Goal: Task Accomplishment & Management: Complete application form

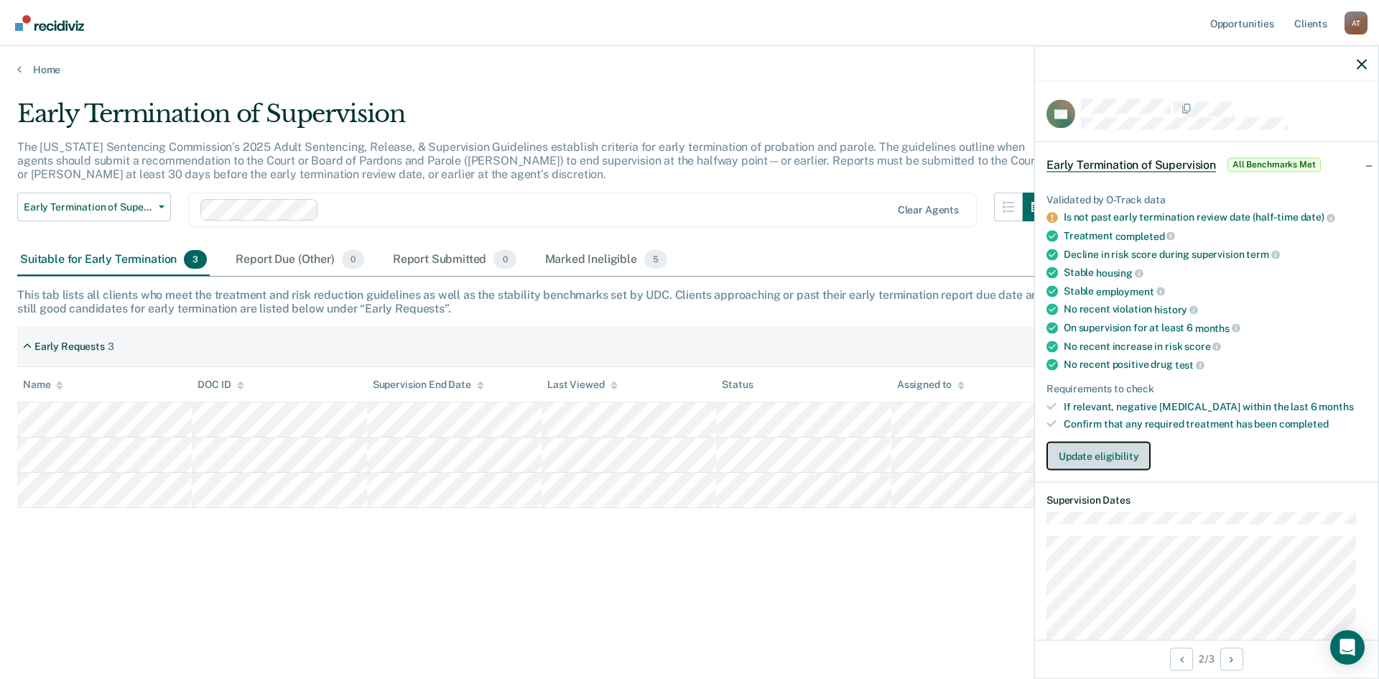
click at [1101, 454] on button "Update eligibility" at bounding box center [1099, 456] width 104 height 29
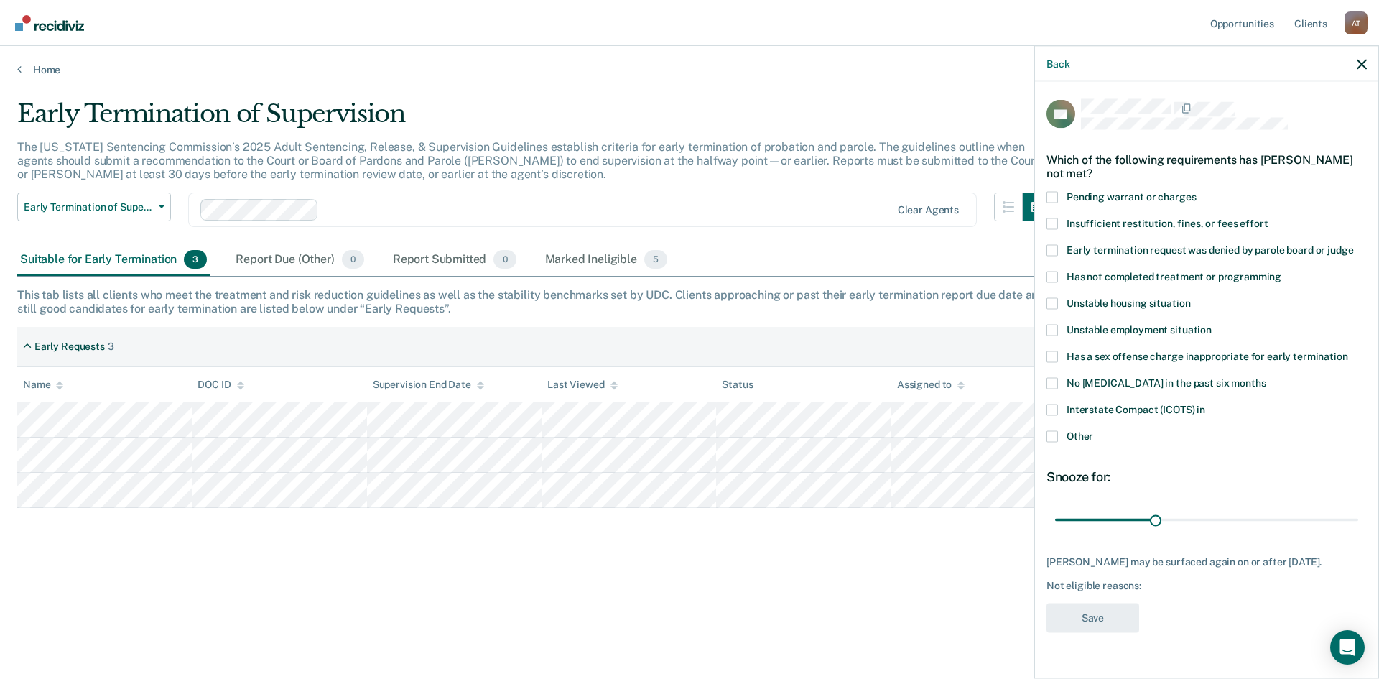
click at [1058, 434] on span at bounding box center [1052, 435] width 11 height 11
click at [1093, 430] on input "Other" at bounding box center [1093, 430] width 0 height 0
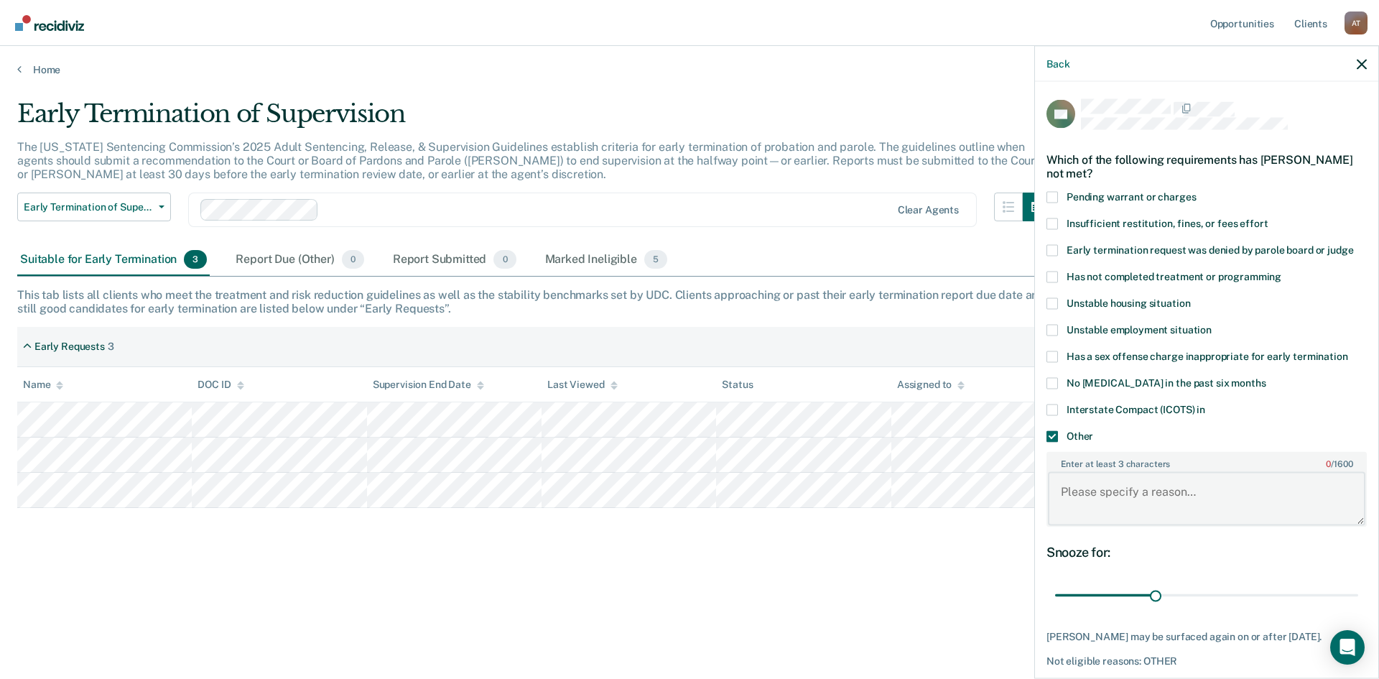
click at [1098, 484] on textarea "Enter at least 3 characters 0 / 1600" at bounding box center [1207, 498] width 318 height 53
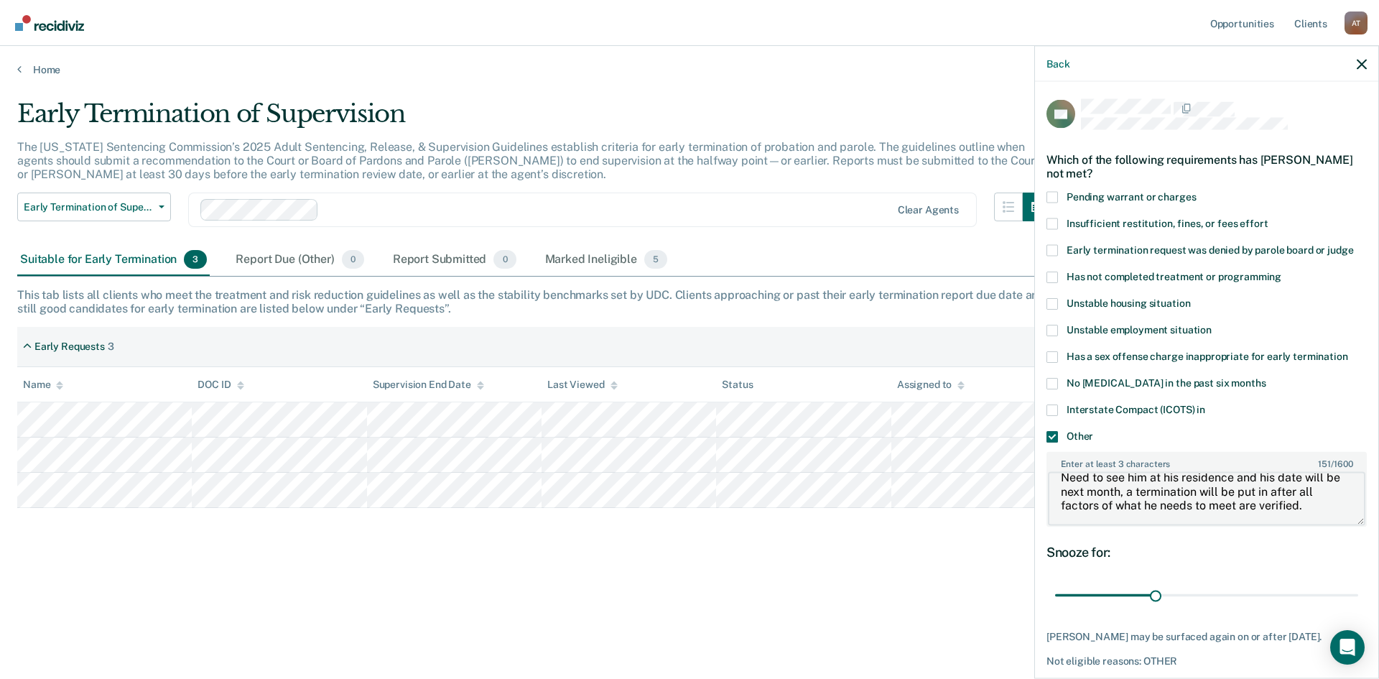
scroll to position [69, 0]
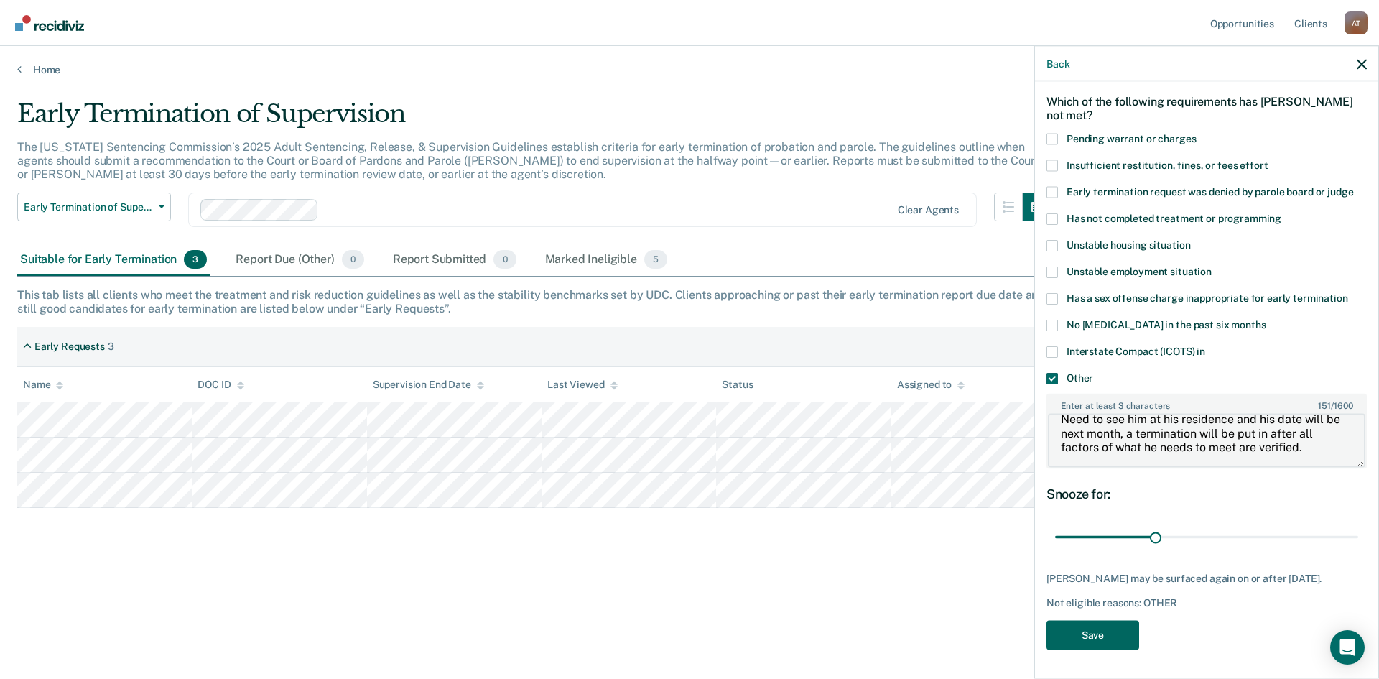
type textarea "Need to see him at his residence and his date will be next month, a termination…"
click at [1098, 632] on button "Save" at bounding box center [1093, 634] width 93 height 29
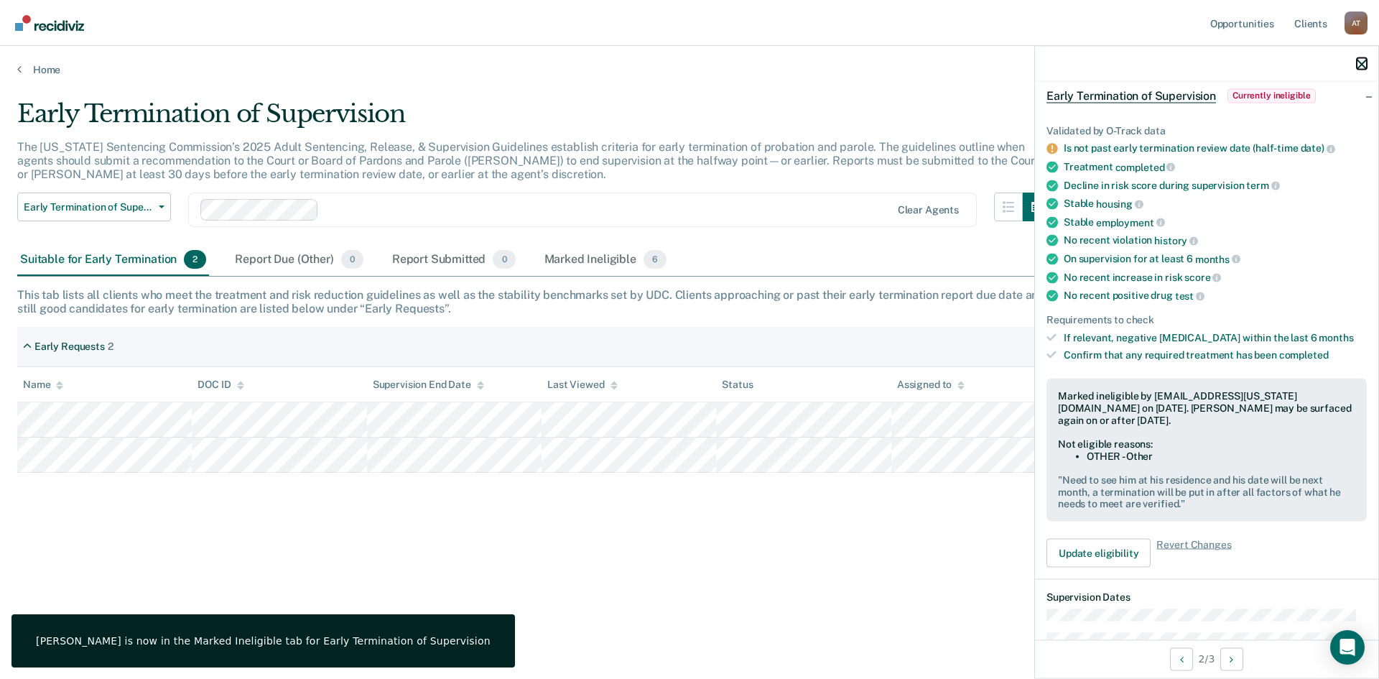
drag, startPoint x: 1364, startPoint y: 63, endPoint x: 1350, endPoint y: 62, distance: 13.7
click at [1364, 63] on icon "button" at bounding box center [1362, 64] width 10 height 10
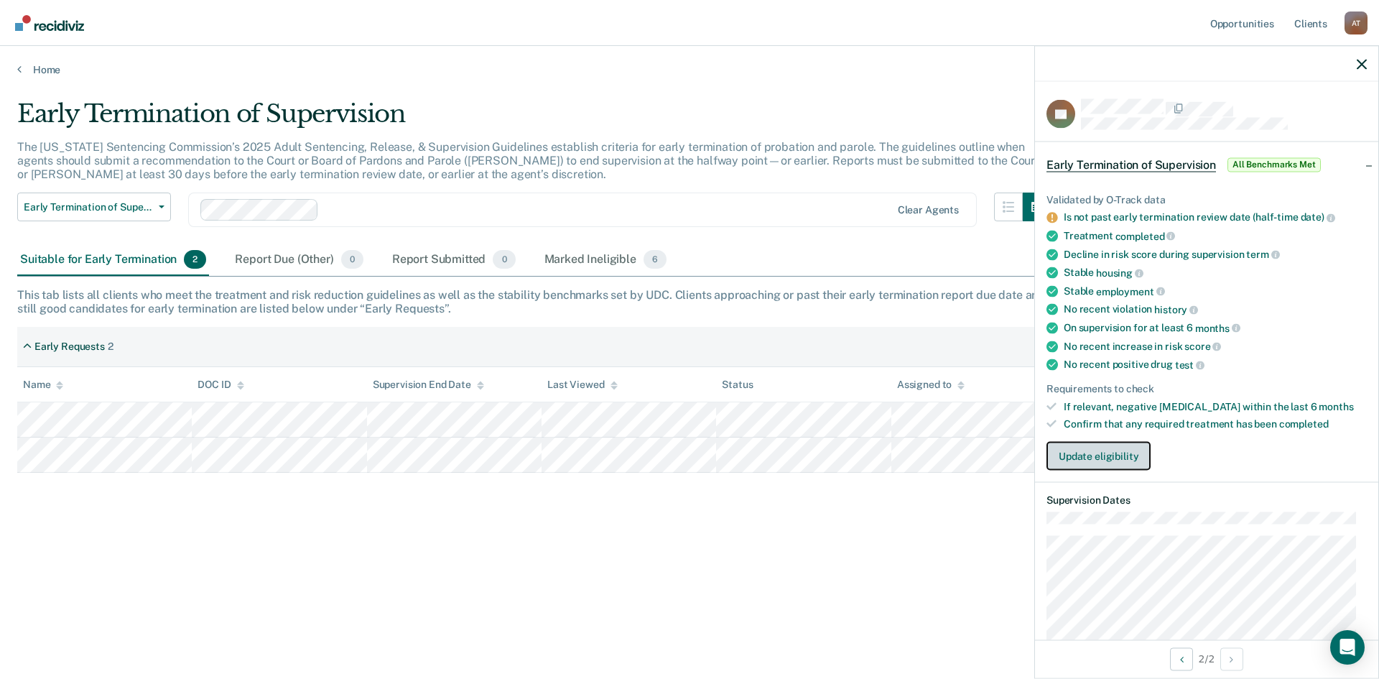
click at [1096, 456] on button "Update eligibility" at bounding box center [1099, 456] width 104 height 29
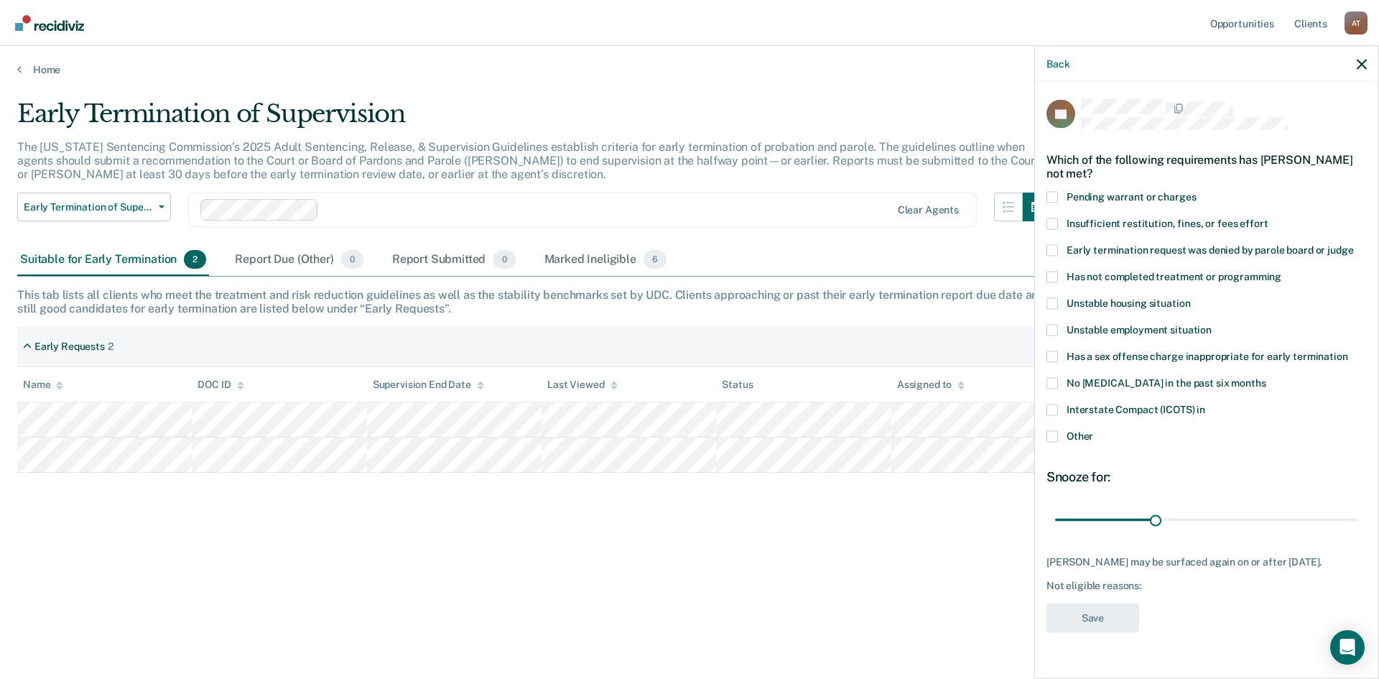
click at [1053, 330] on span at bounding box center [1052, 329] width 11 height 11
click at [1212, 324] on input "Unstable employment situation" at bounding box center [1212, 324] width 0 height 0
click at [1104, 616] on button "Save" at bounding box center [1093, 617] width 93 height 29
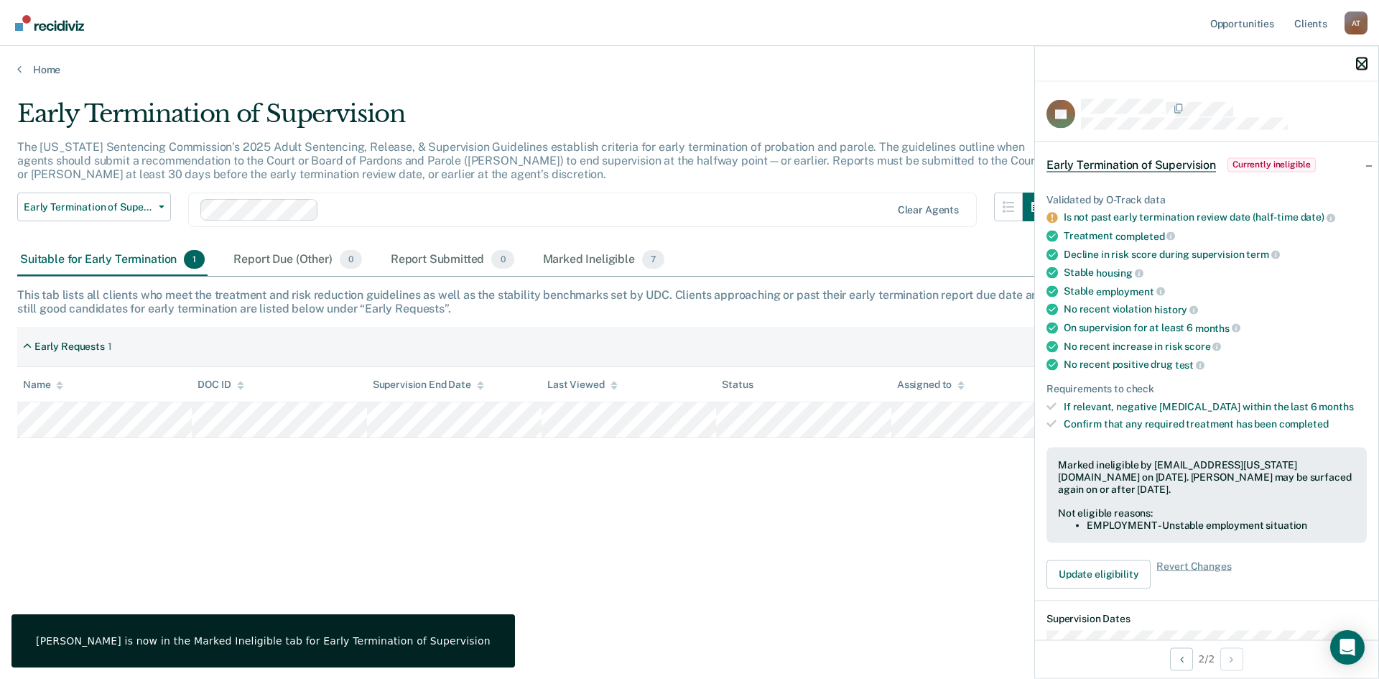
click at [1359, 60] on icon "button" at bounding box center [1362, 64] width 10 height 10
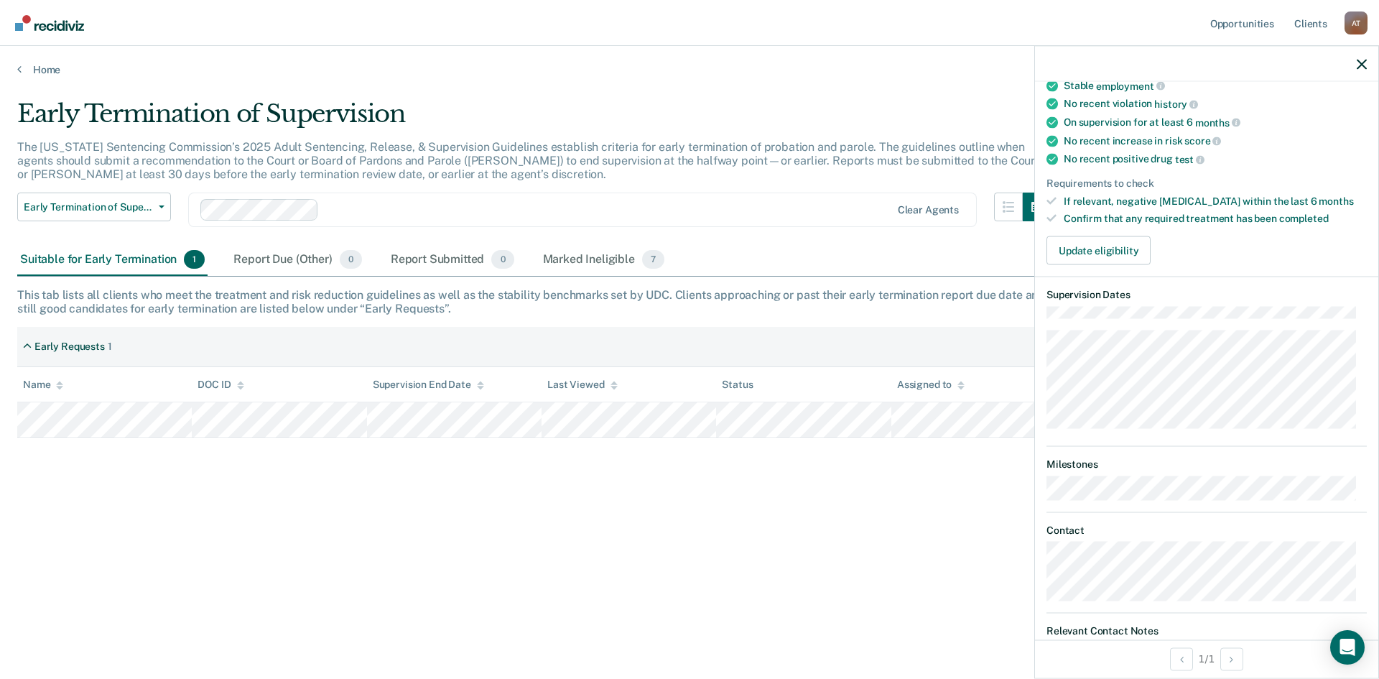
scroll to position [0, 0]
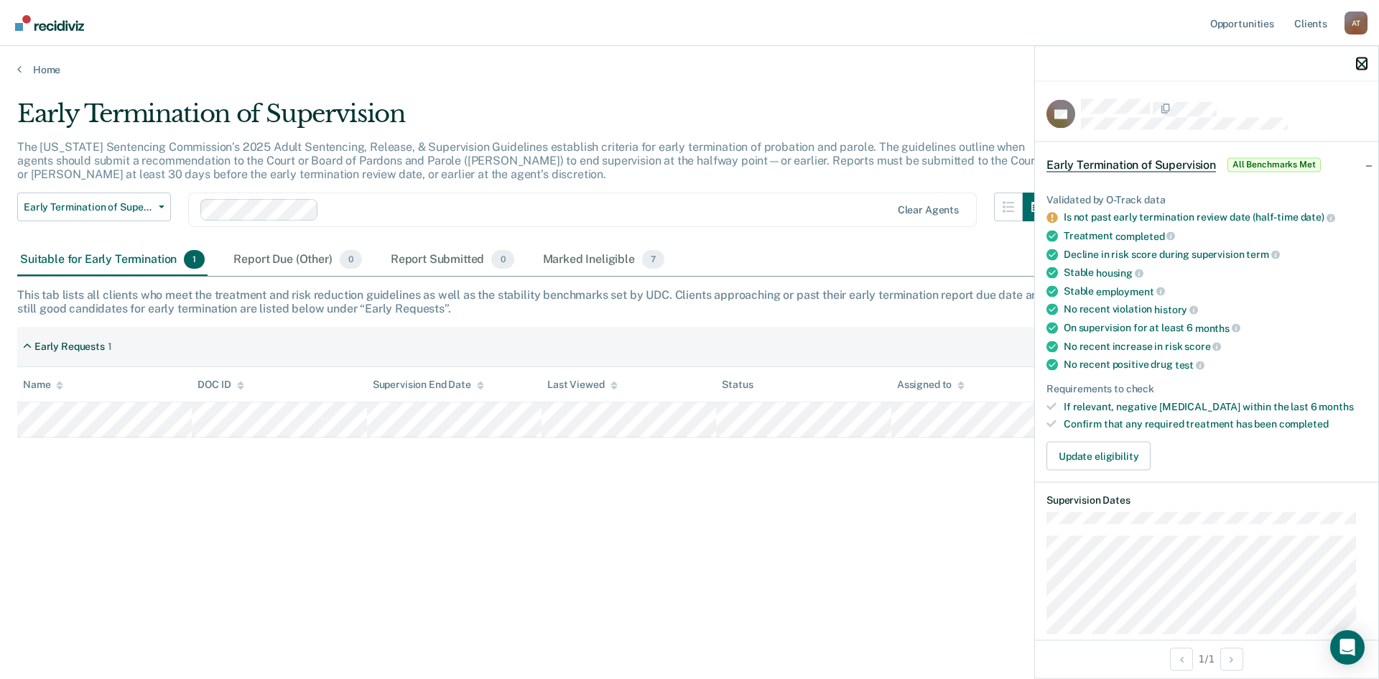
click at [1359, 63] on icon "button" at bounding box center [1362, 64] width 10 height 10
